Goal: Task Accomplishment & Management: Complete application form

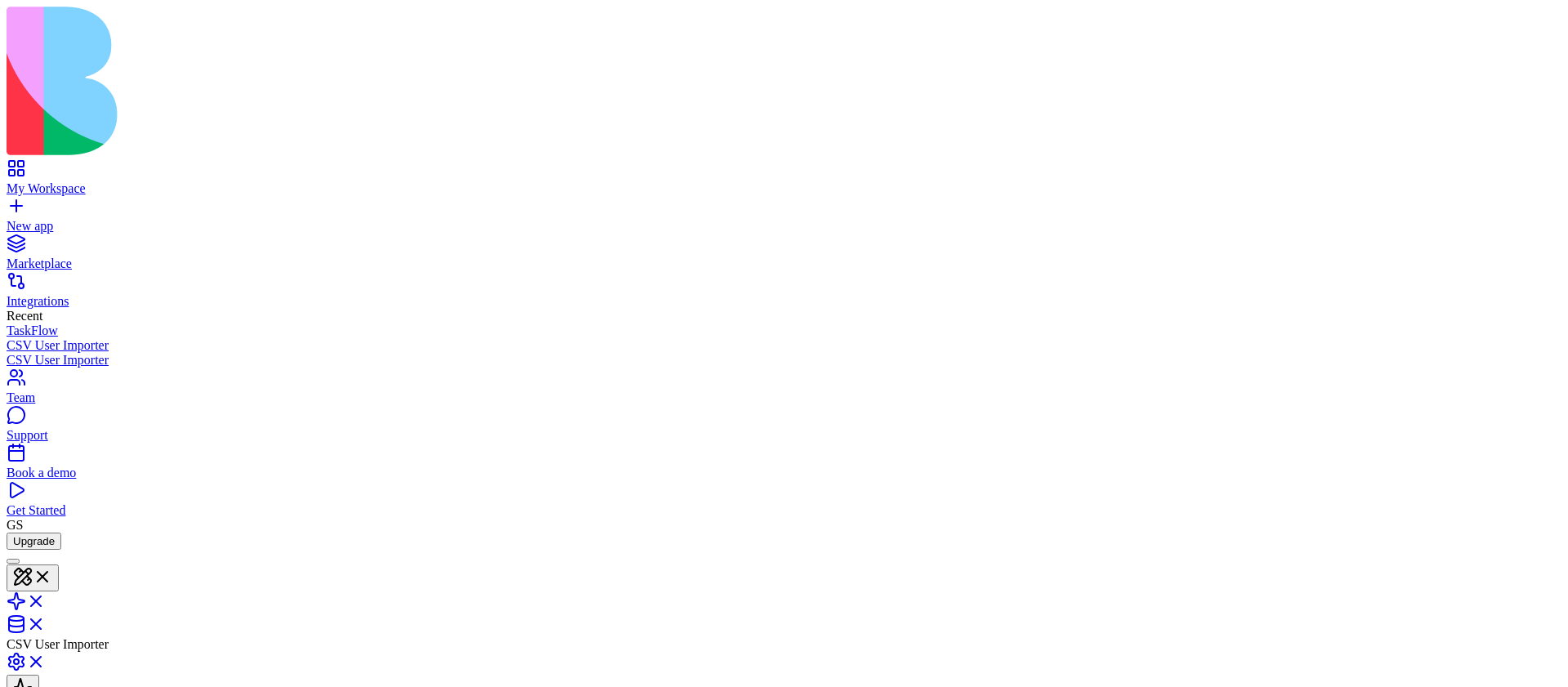
click at [46, 660] on link at bounding box center [26, 666] width 39 height 14
click at [46, 656] on link at bounding box center [26, 662] width 39 height 14
click at [46, 660] on link at bounding box center [26, 666] width 39 height 14
click at [46, 656] on link at bounding box center [26, 662] width 39 height 14
click at [39, 674] on button at bounding box center [23, 687] width 33 height 26
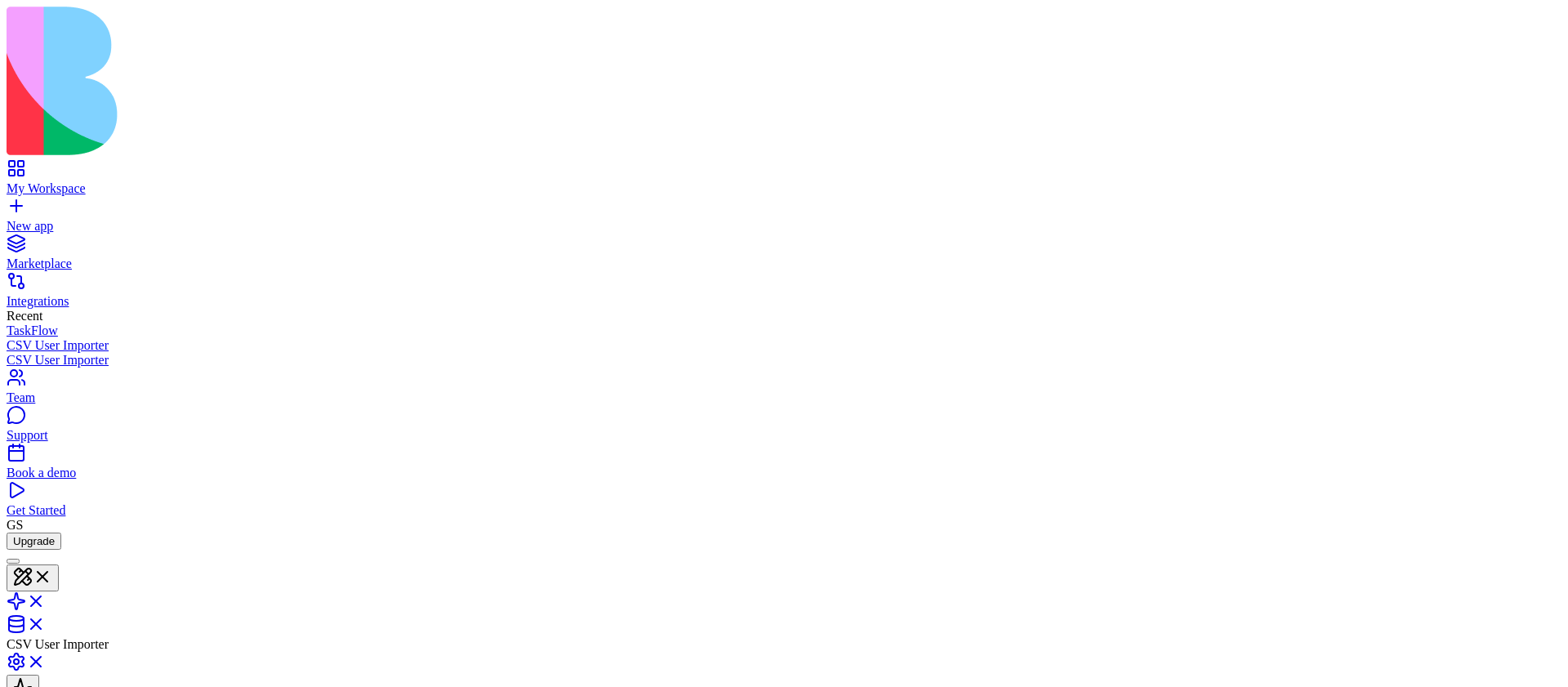
click at [39, 674] on button at bounding box center [23, 687] width 33 height 26
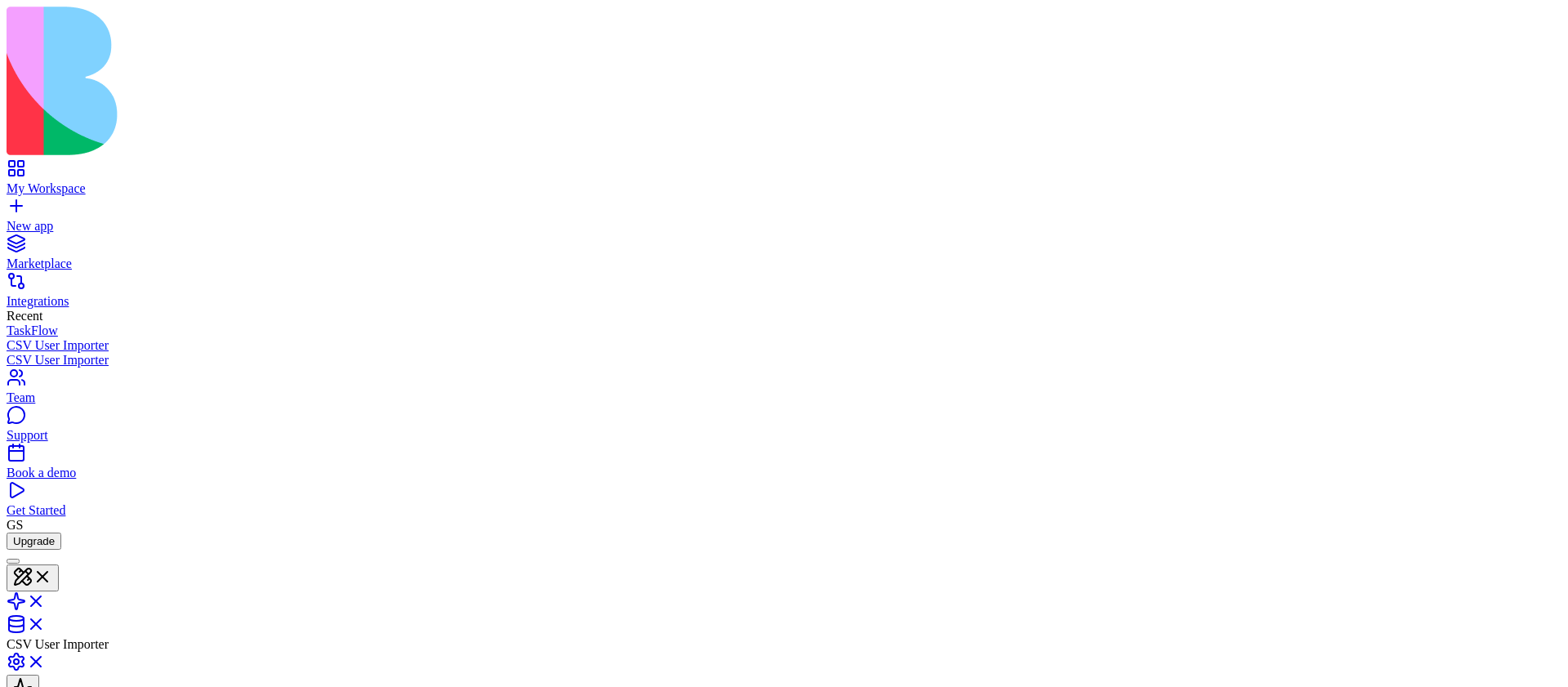
click at [91, 166] on link "My Workspace" at bounding box center [783, 181] width 1554 height 29
click at [76, 633] on link "New App" at bounding box center [41, 639] width 69 height 14
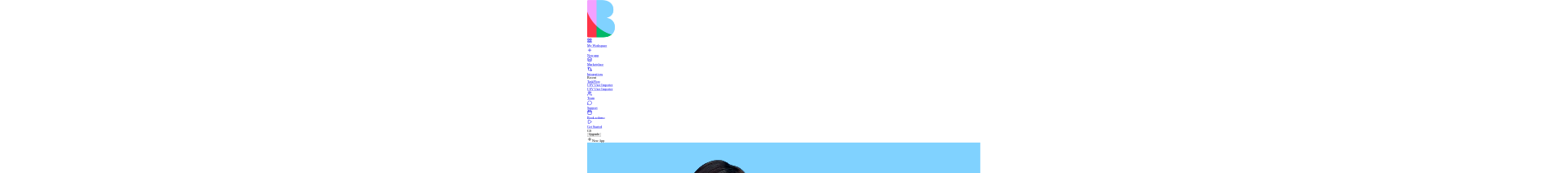
scroll to position [2921, 0]
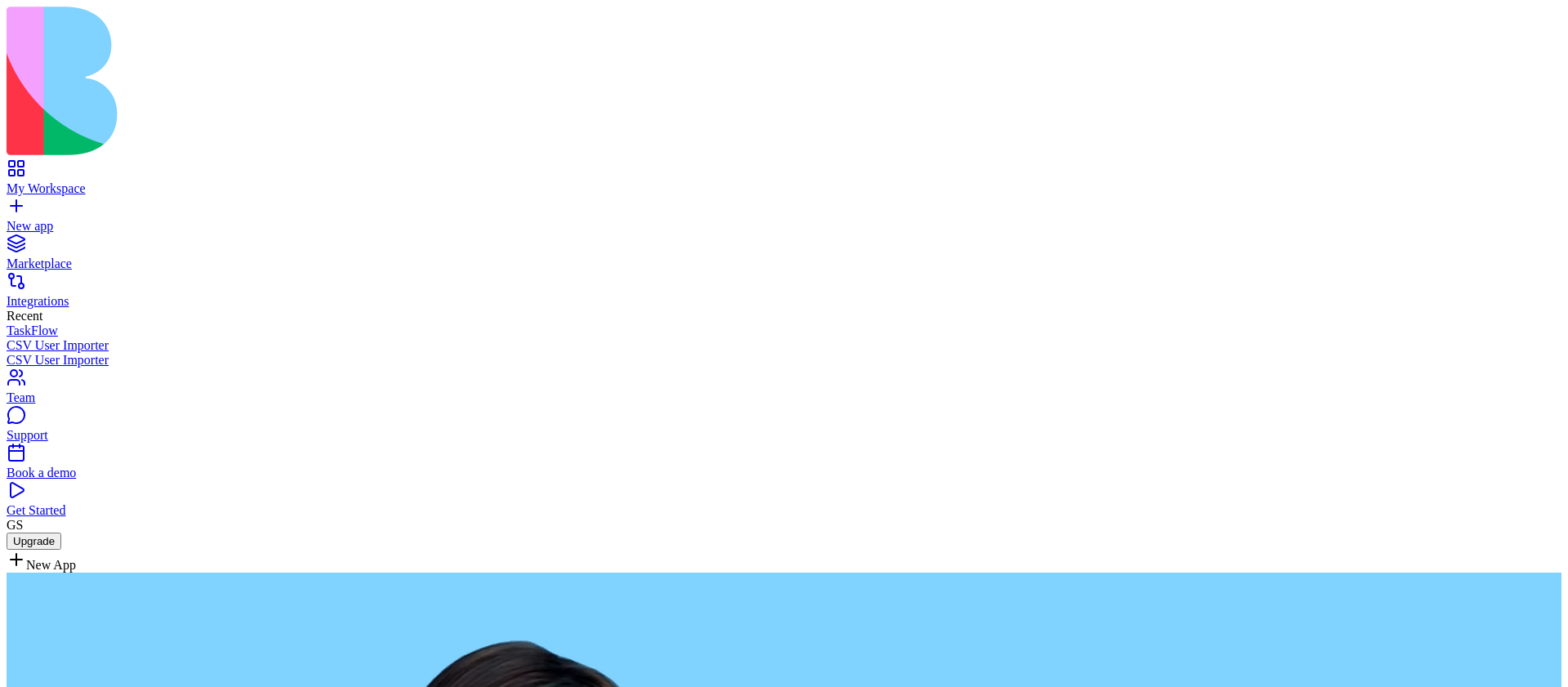
type textarea "**********"
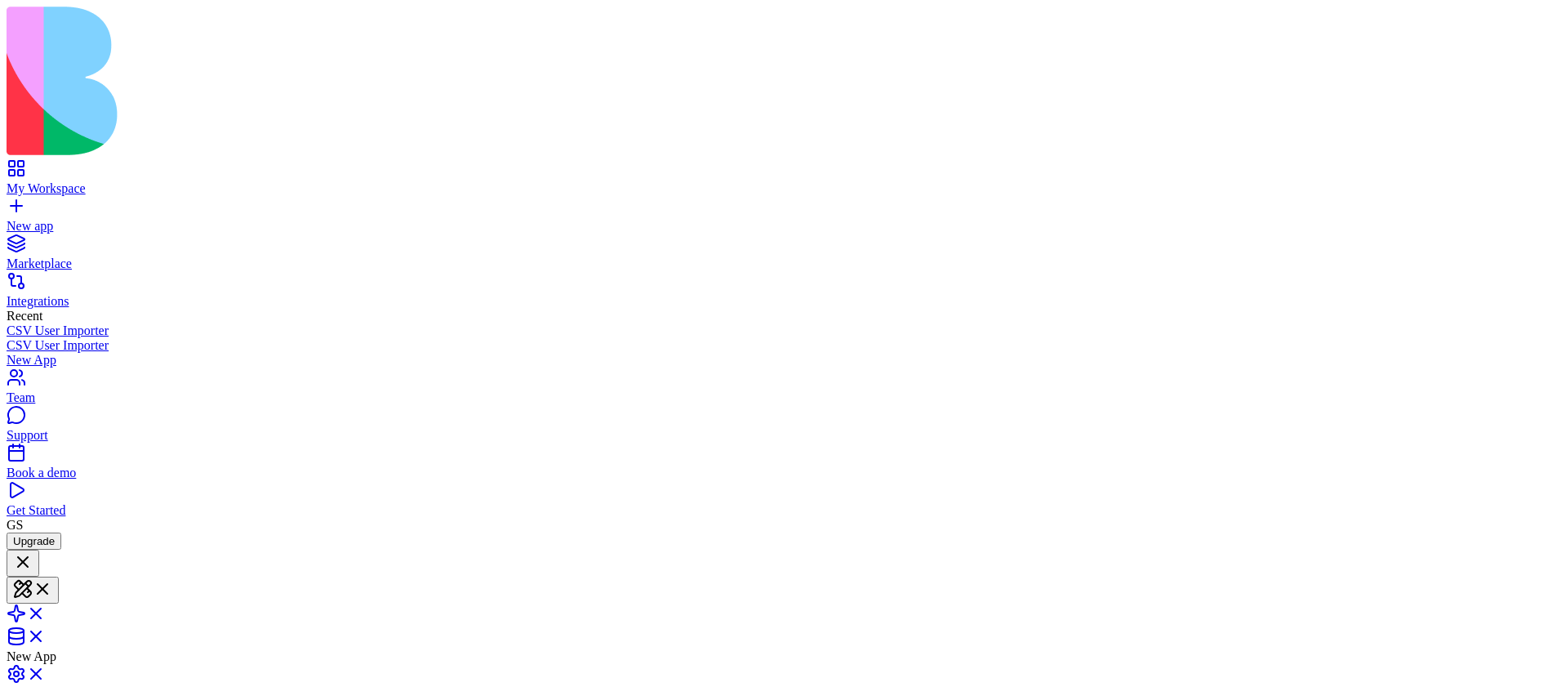
scroll to position [35, 0]
